Goal: Check status: Check status

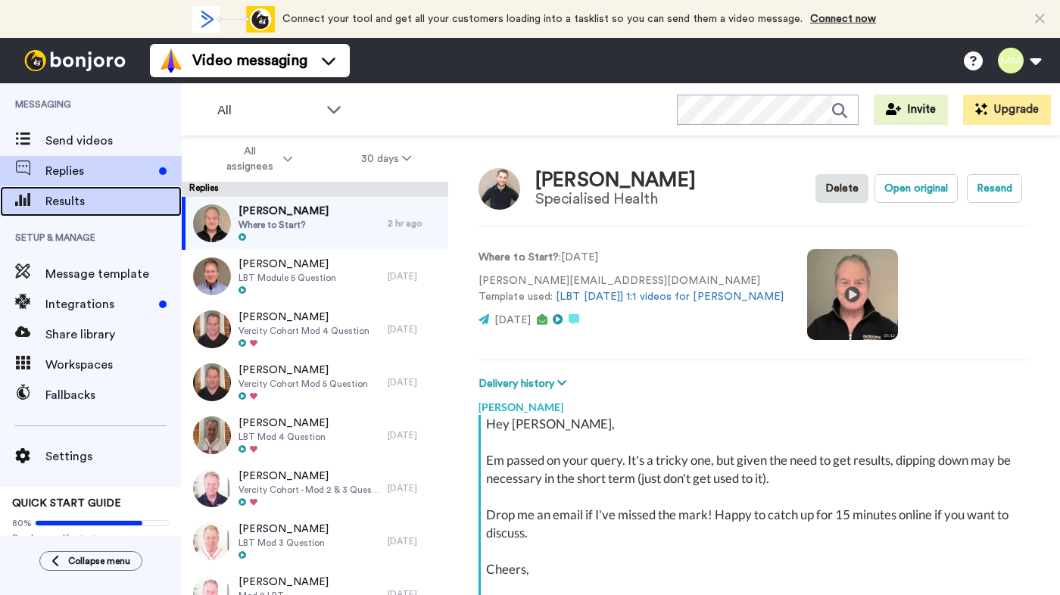
click at [76, 204] on span "Results" at bounding box center [113, 201] width 136 height 18
